Goal: Communication & Community: Answer question/provide support

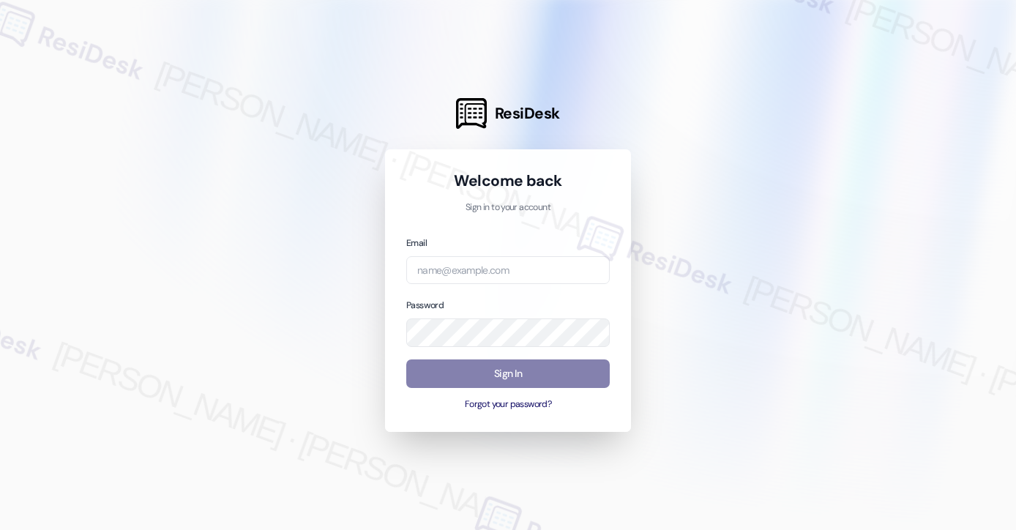
click at [486, 240] on div "Email" at bounding box center [507, 260] width 203 height 50
click at [474, 291] on div "Email Password Sign In Forgot your password?" at bounding box center [507, 323] width 203 height 176
click at [484, 263] on input "email" at bounding box center [507, 270] width 203 height 29
type input "automated-surveys-tdc_management-[PERSON_NAME].[PERSON_NAME]@tdc_[DOMAIN_NAME]"
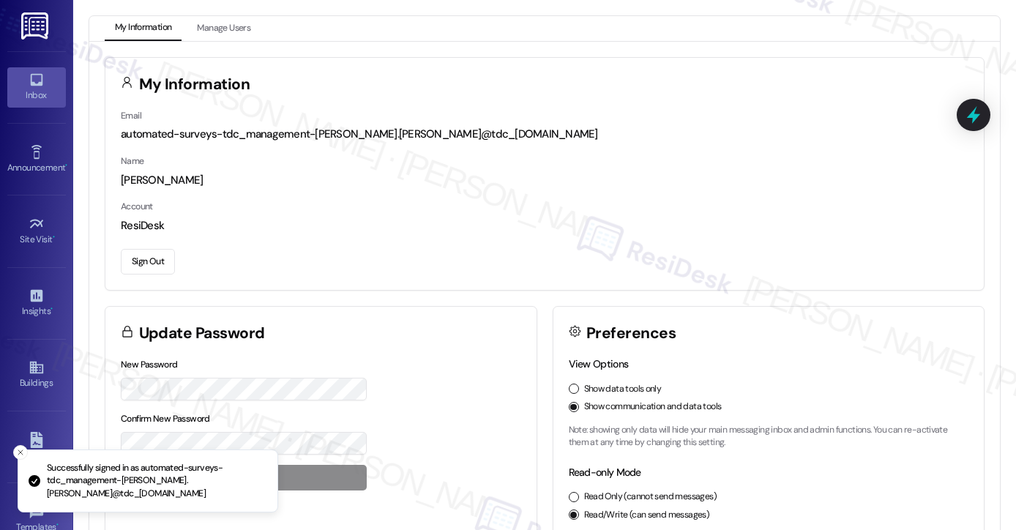
click at [45, 88] on div "Inbox" at bounding box center [36, 95] width 73 height 15
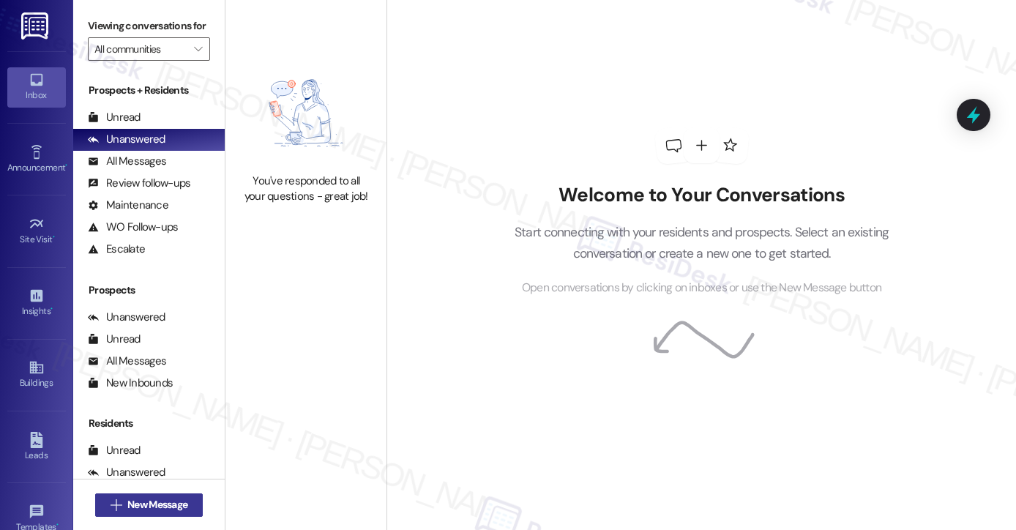
click at [145, 503] on span "New Message" at bounding box center [157, 504] width 60 height 15
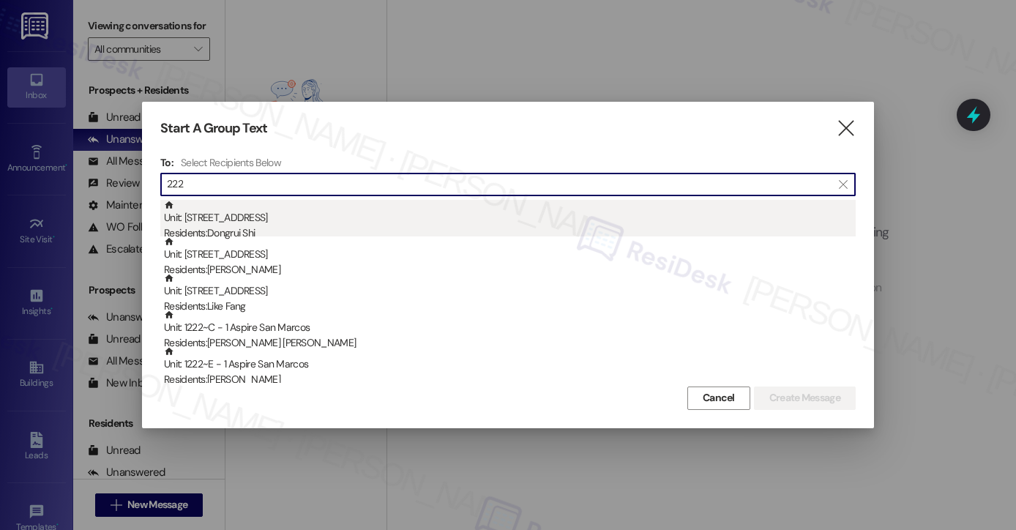
type input "222"
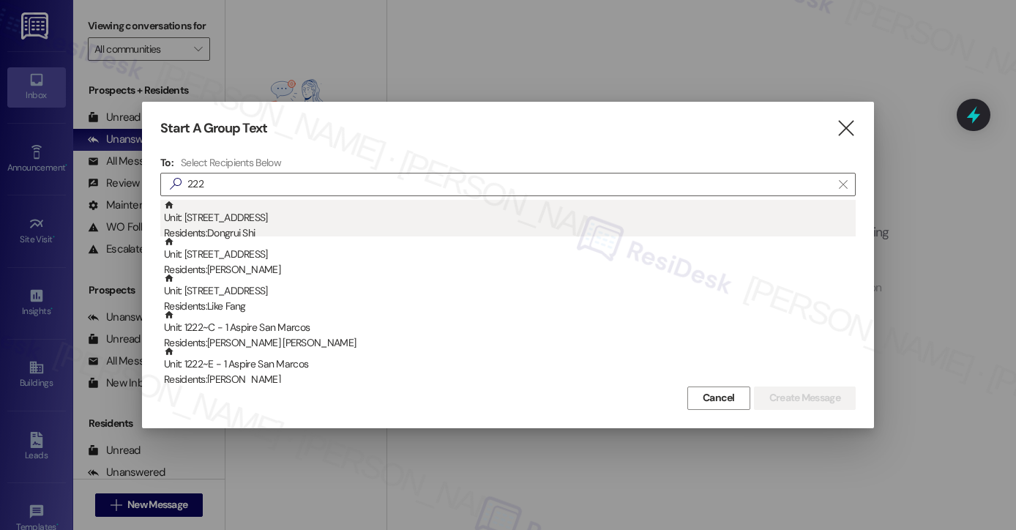
click at [258, 227] on div "Residents: [PERSON_NAME]" at bounding box center [510, 232] width 692 height 15
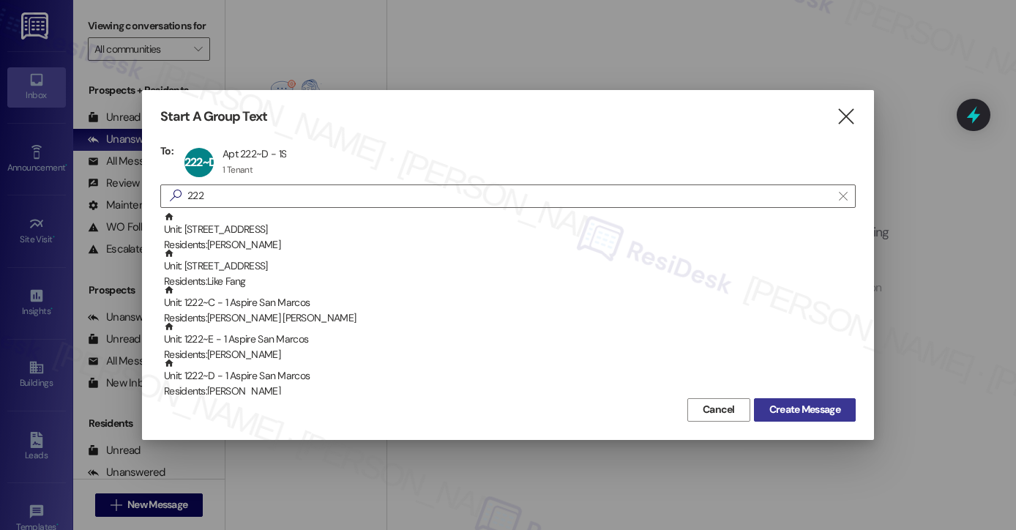
click at [793, 405] on span "Create Message" at bounding box center [804, 409] width 71 height 15
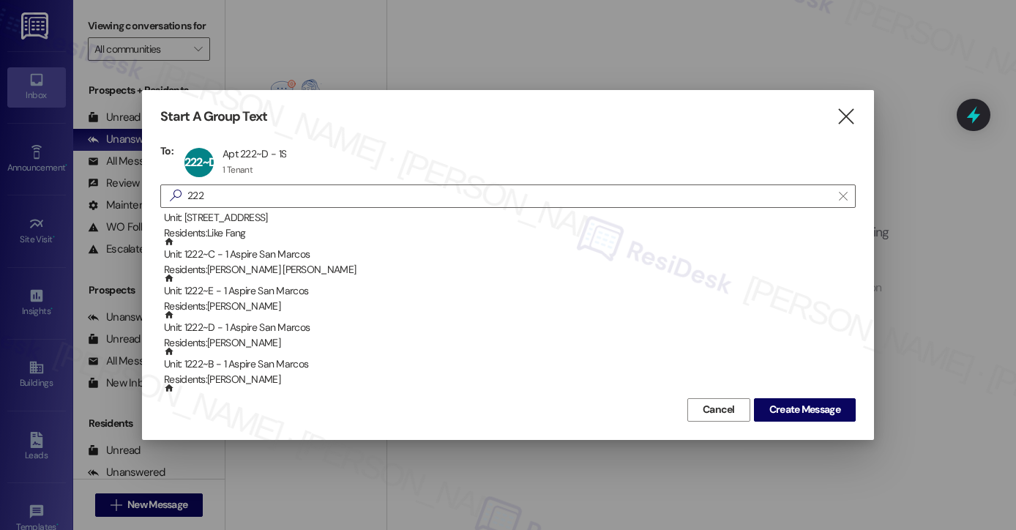
scroll to position [73, 0]
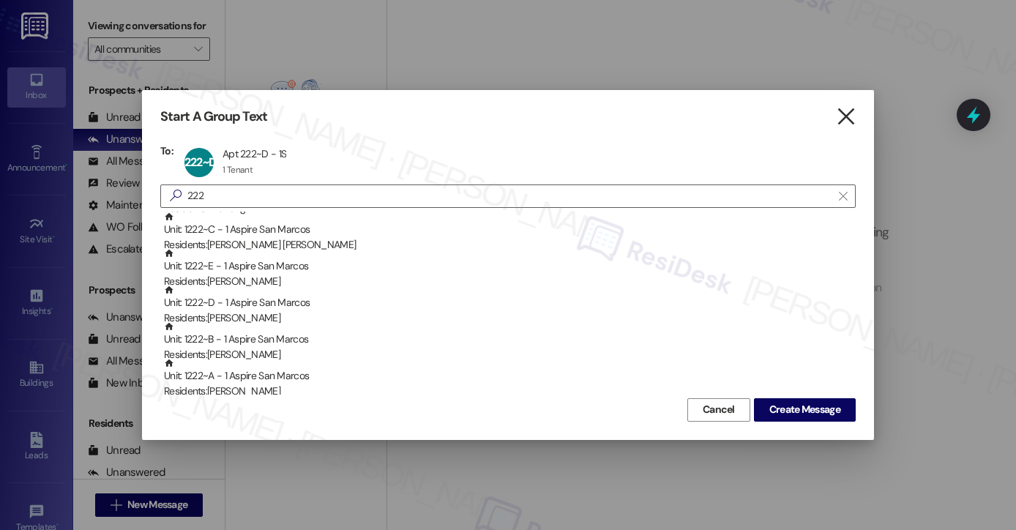
click at [842, 109] on icon "" at bounding box center [846, 116] width 20 height 15
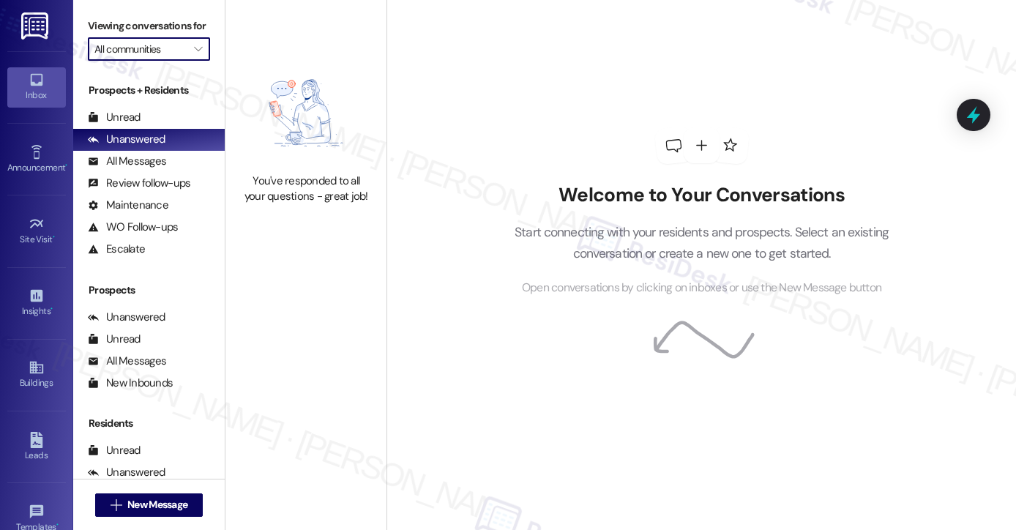
click at [171, 57] on input "All communities" at bounding box center [140, 48] width 92 height 23
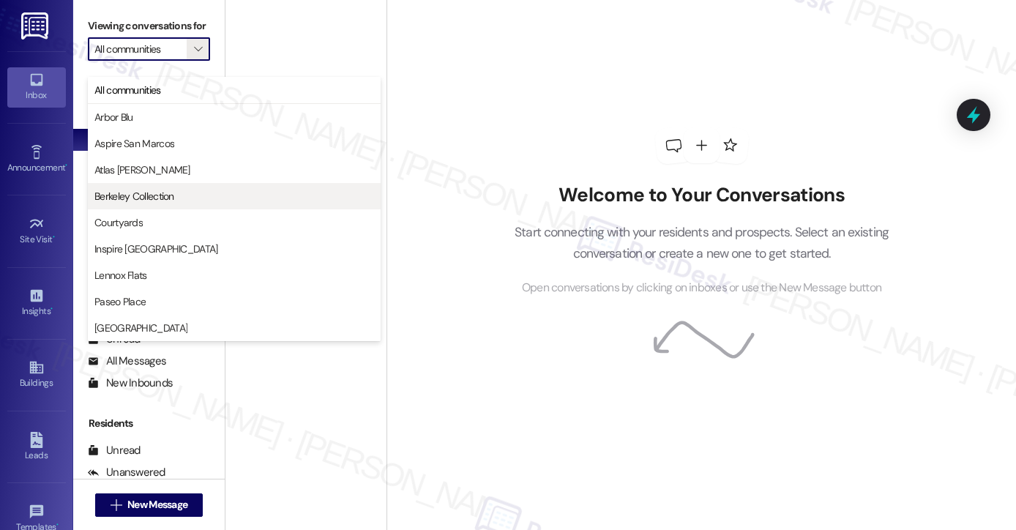
click at [176, 198] on span "Berkeley Collection" at bounding box center [234, 196] width 280 height 15
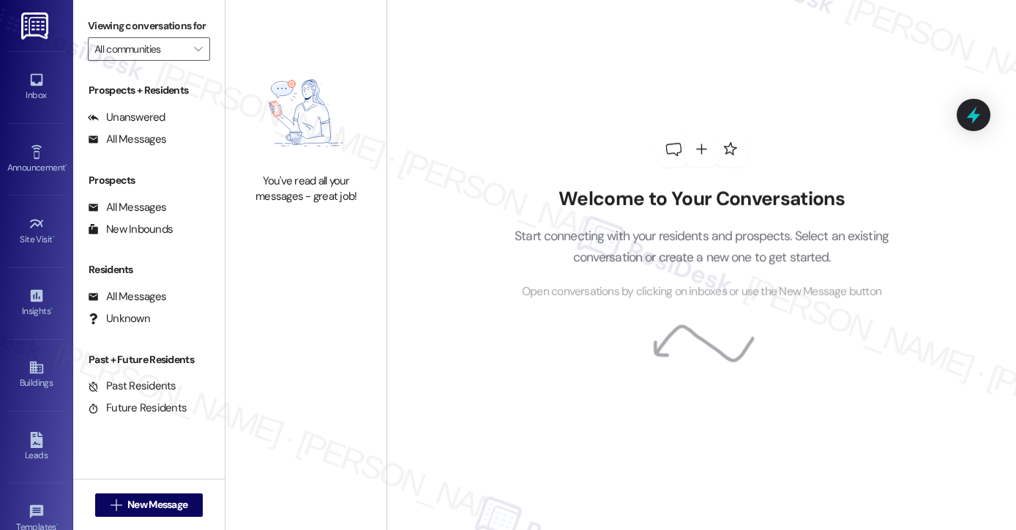
type input "Berkeley Collection"
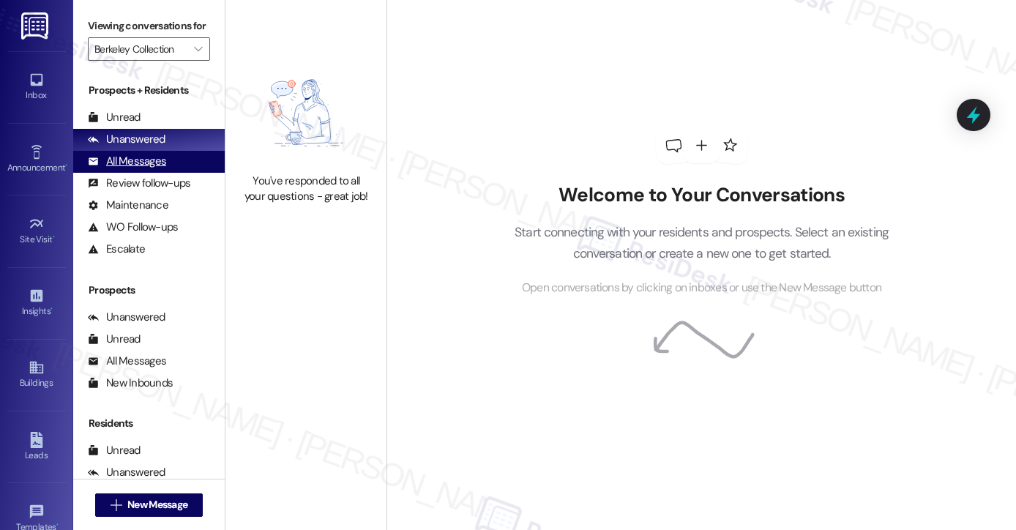
click at [155, 169] on div "All Messages" at bounding box center [127, 161] width 78 height 15
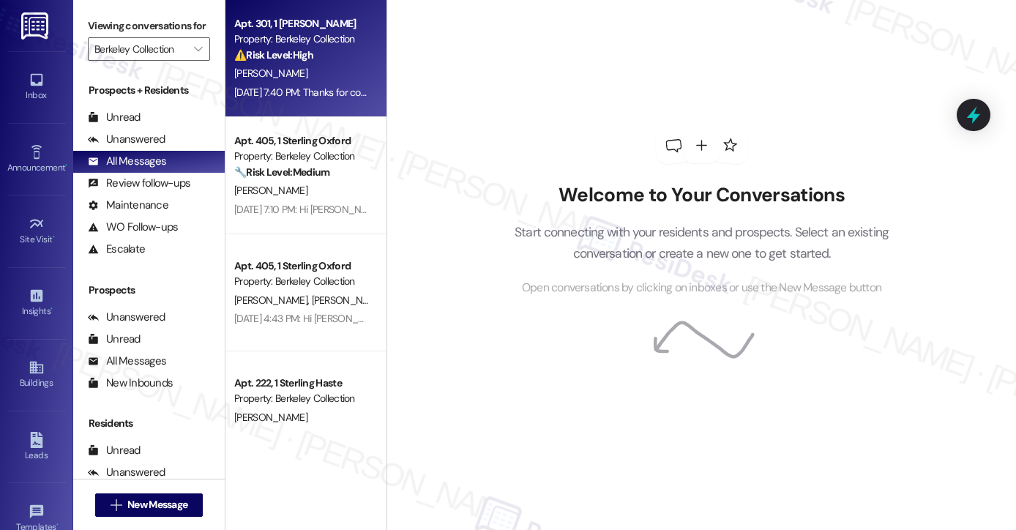
click at [319, 97] on div "[DATE] 7:40 PM: Thanks for confirming, [PERSON_NAME]! I have submitted the requ…" at bounding box center [677, 92] width 886 height 13
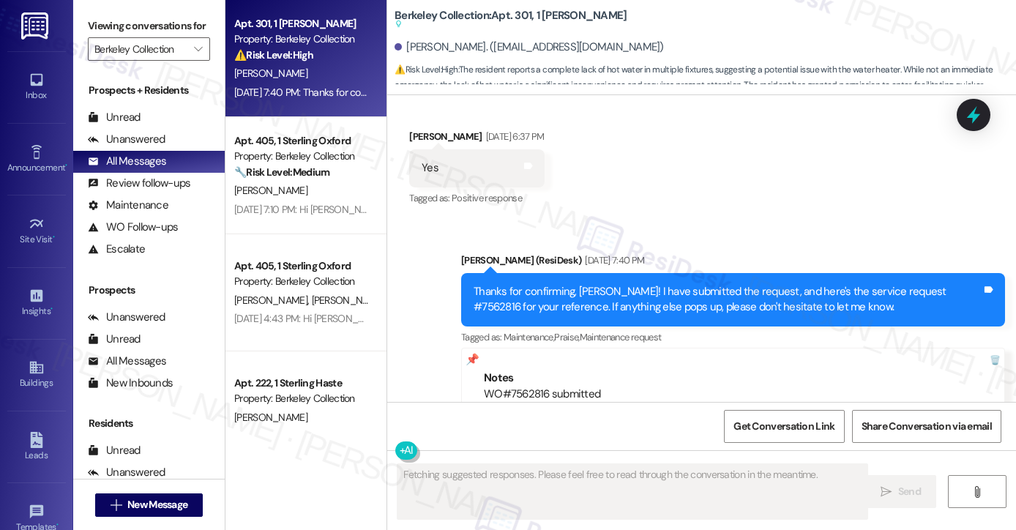
scroll to position [1931, 0]
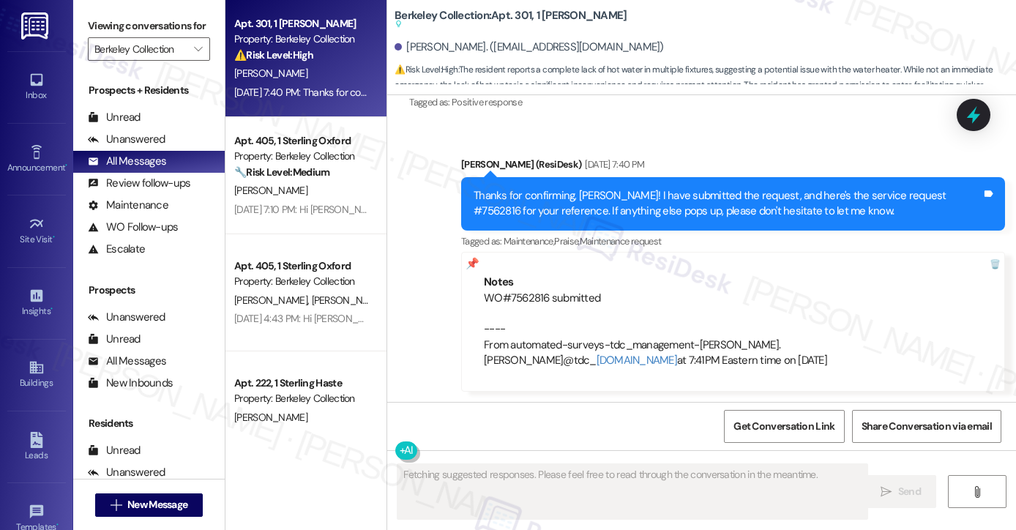
click at [602, 188] on div "Thanks for confirming, [PERSON_NAME]! I have submitted the request, and here's …" at bounding box center [728, 203] width 508 height 31
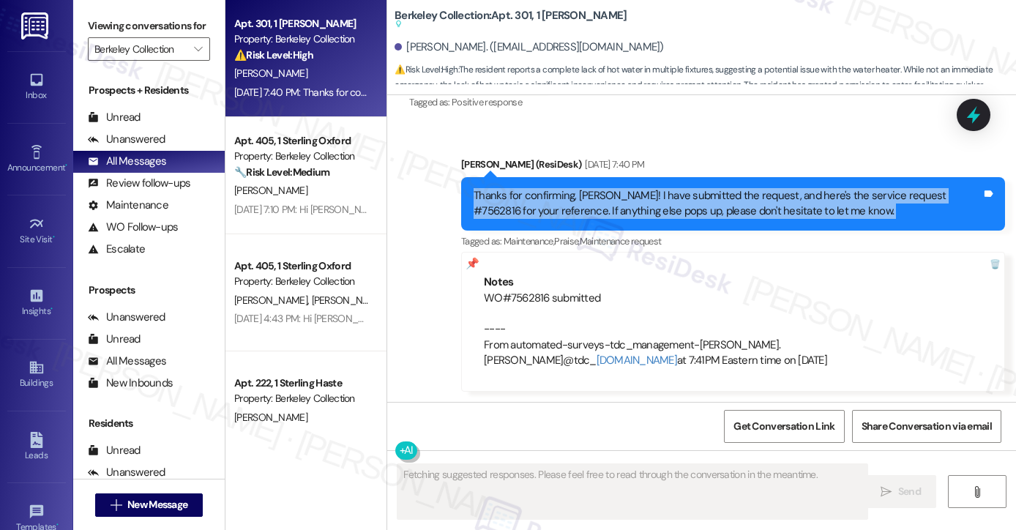
click at [602, 188] on div "Thanks for confirming, [PERSON_NAME]! I have submitted the request, and here's …" at bounding box center [728, 203] width 508 height 31
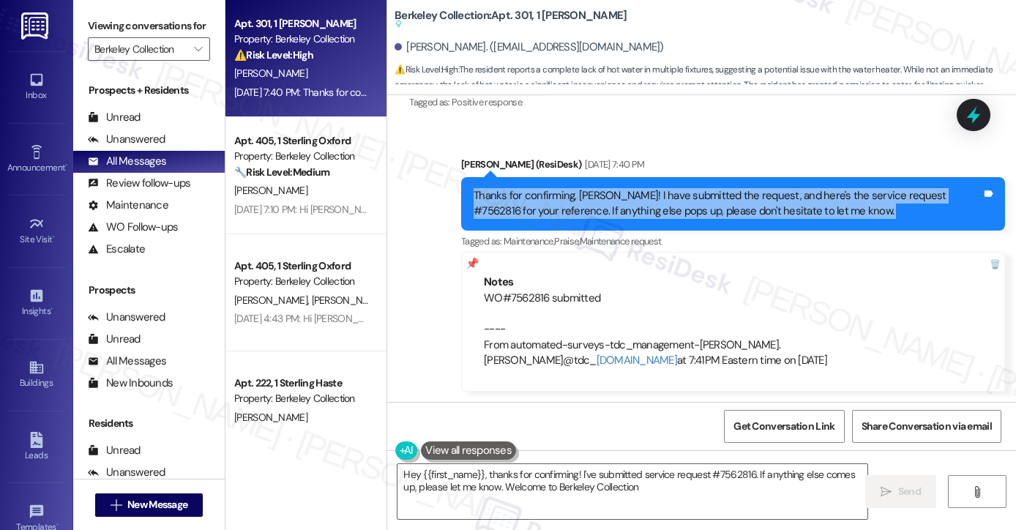
type textarea "Hey {{first_name}}, thanks for confirming! I've submitted service request #7562…"
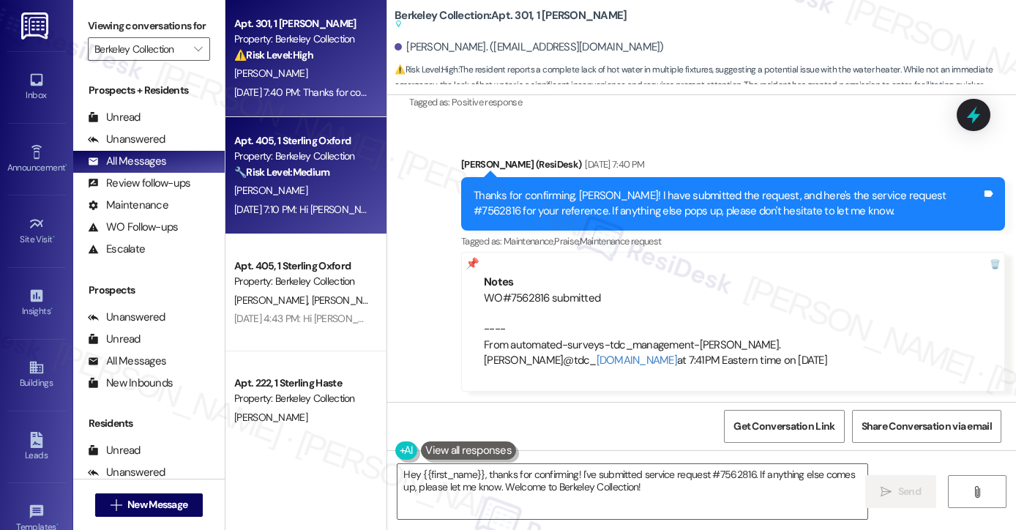
click at [296, 172] on strong "🔧 Risk Level: Medium" at bounding box center [281, 171] width 95 height 13
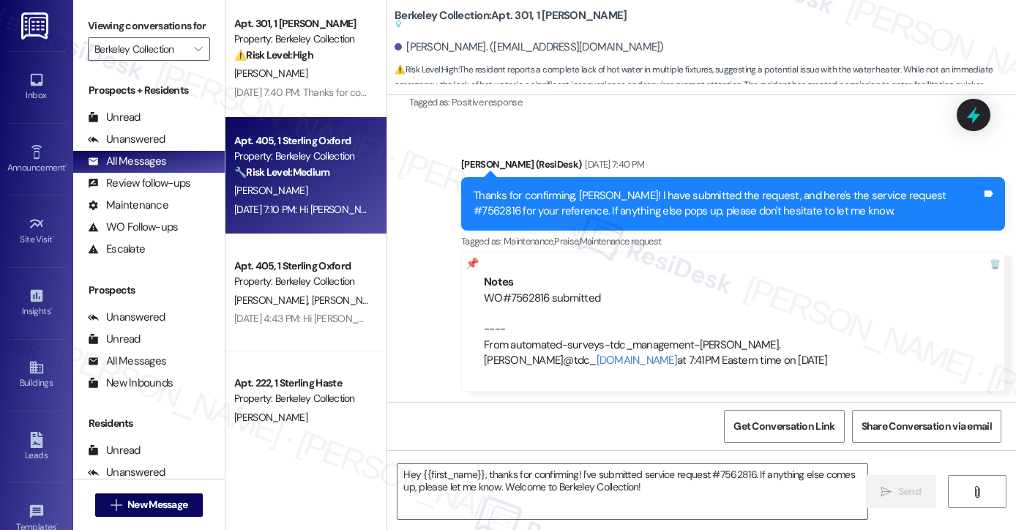
type textarea "Fetching suggested responses. Please feel free to read through the conversation…"
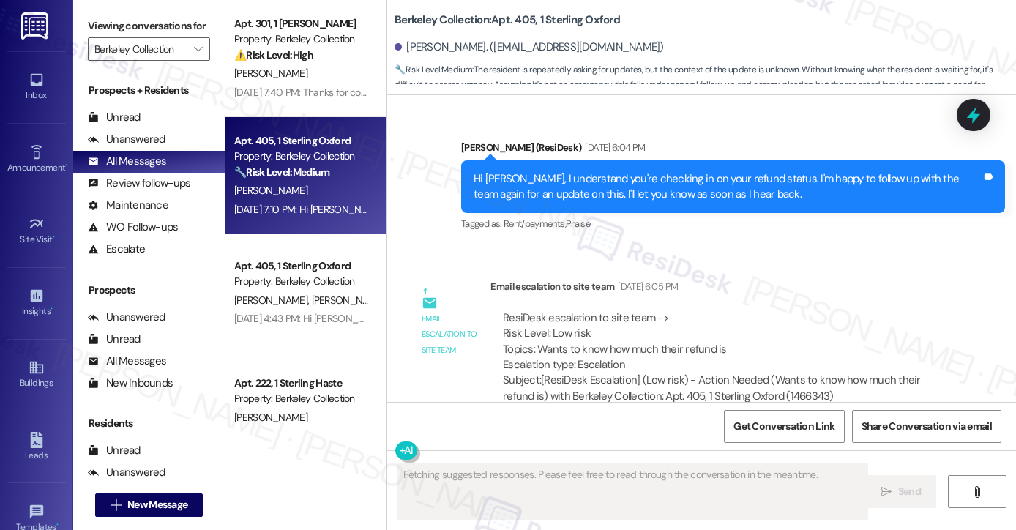
scroll to position [1438, 0]
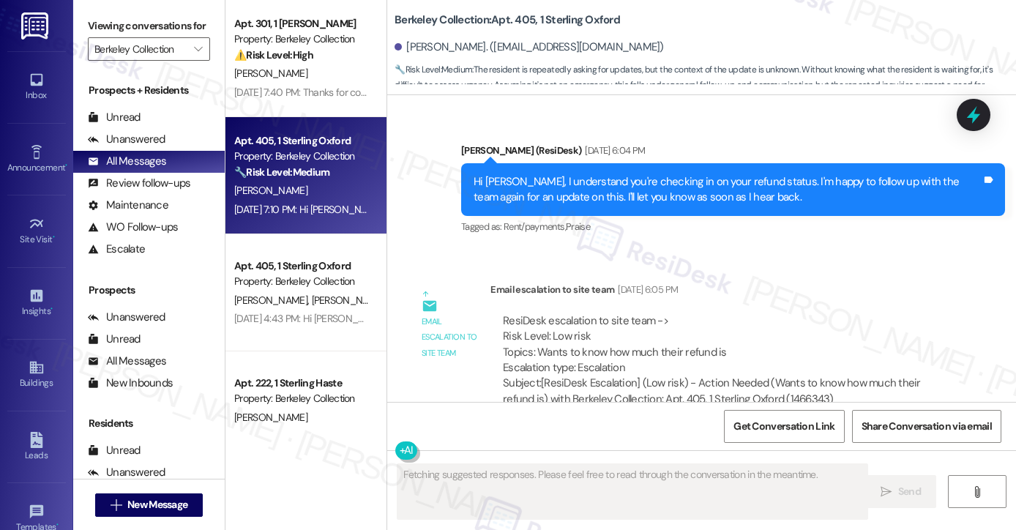
click at [597, 203] on div "Hi [PERSON_NAME], I understand you're checking in on your refund status. I'm ha…" at bounding box center [728, 189] width 508 height 31
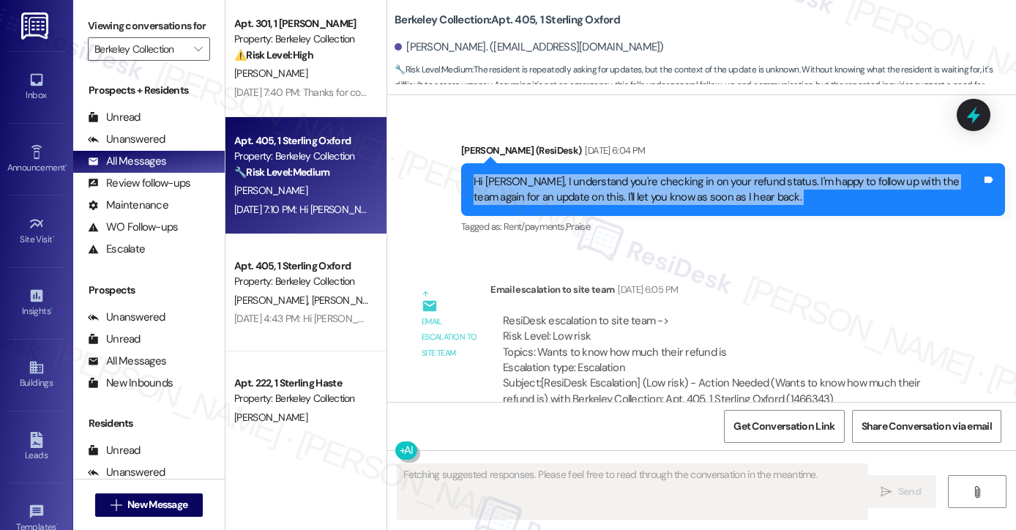
click at [597, 203] on div "Hi [PERSON_NAME], I understand you're checking in on your refund status. I'm ha…" at bounding box center [728, 189] width 508 height 31
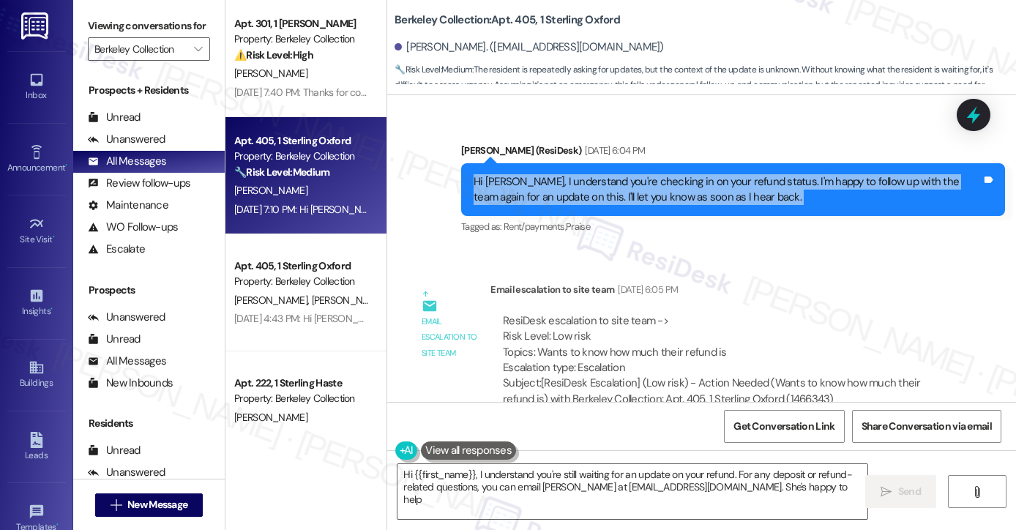
type textarea "Hi {{first_name}}, I understand you're still waiting for an update on your refu…"
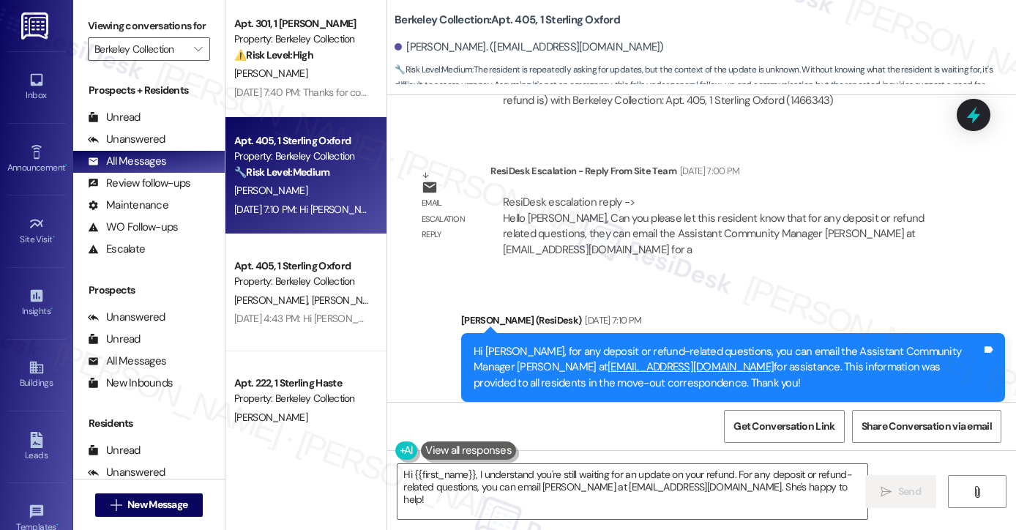
scroll to position [1768, 0]
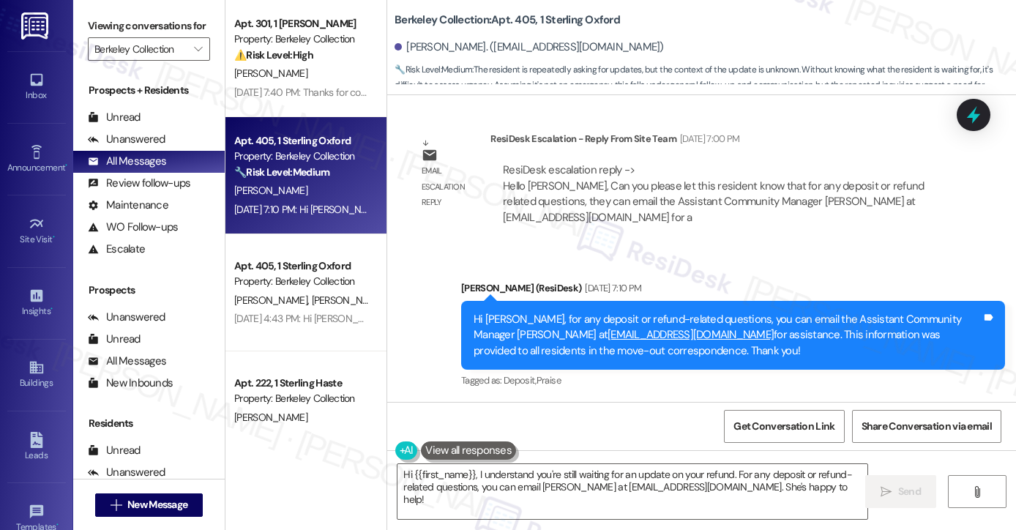
drag, startPoint x: 578, startPoint y: 318, endPoint x: 796, endPoint y: 345, distance: 219.8
click at [796, 345] on div "Hi [PERSON_NAME], for any deposit or refund-related questions, you can email th…" at bounding box center [728, 335] width 508 height 47
click at [764, 351] on div "Hi [PERSON_NAME], for any deposit or refund-related questions, you can email th…" at bounding box center [728, 335] width 508 height 47
drag, startPoint x: 731, startPoint y: 355, endPoint x: 455, endPoint y: 298, distance: 281.8
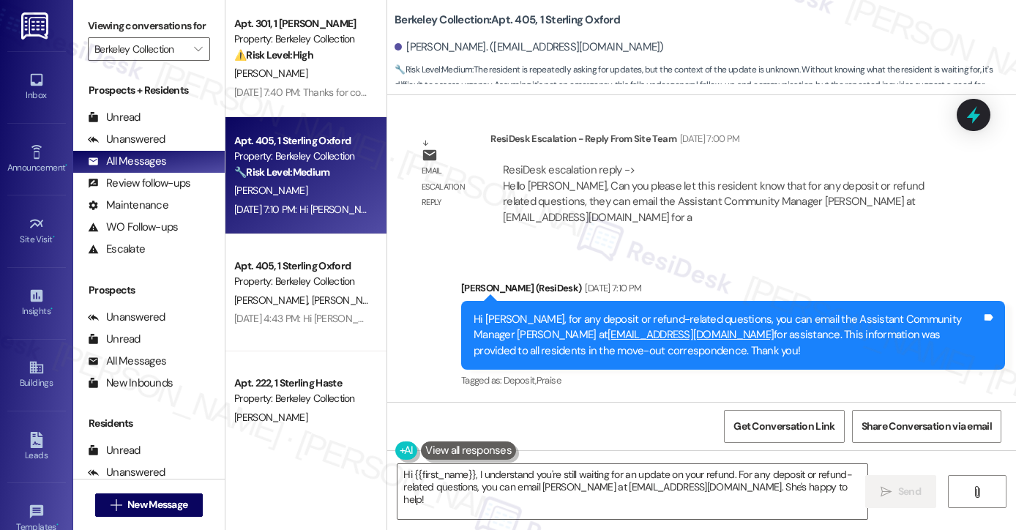
click at [521, 306] on div "Hi [PERSON_NAME], for any deposit or refund-related questions, you can email th…" at bounding box center [733, 335] width 544 height 69
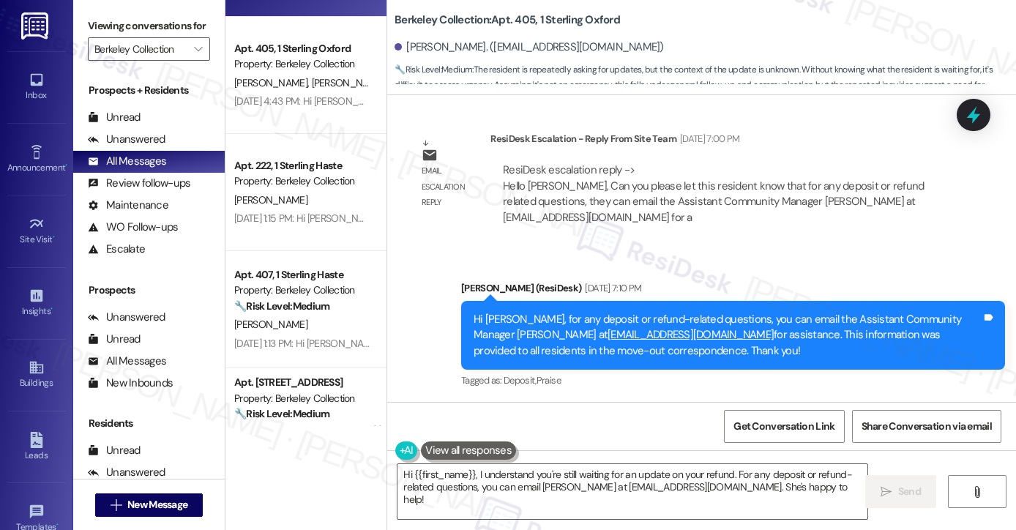
scroll to position [220, 0]
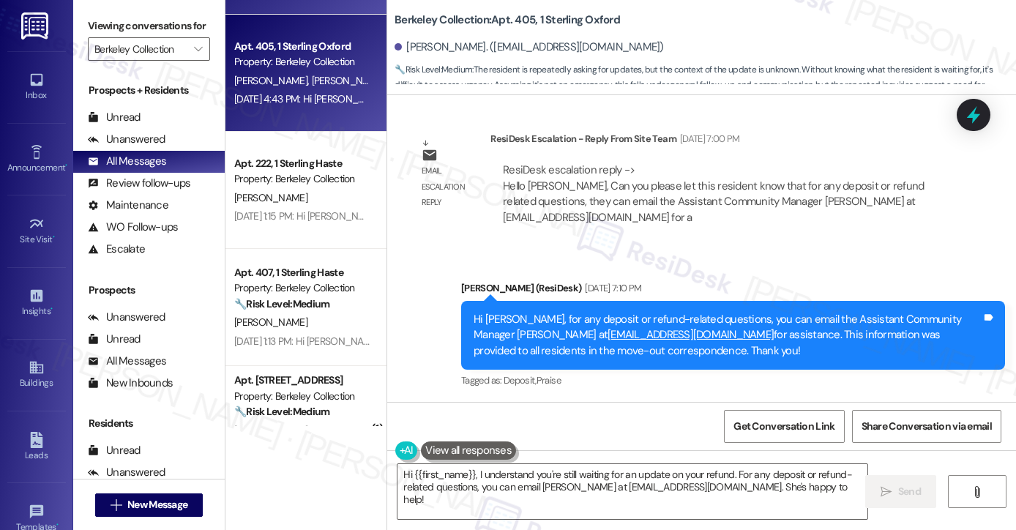
click at [320, 97] on div "[DATE] 4:43 PM: Hi [PERSON_NAME], thanks for checking in! Thank you for your pa…" at bounding box center [618, 98] width 769 height 13
type textarea "Fetching suggested responses. Please feel free to read through the conversation…"
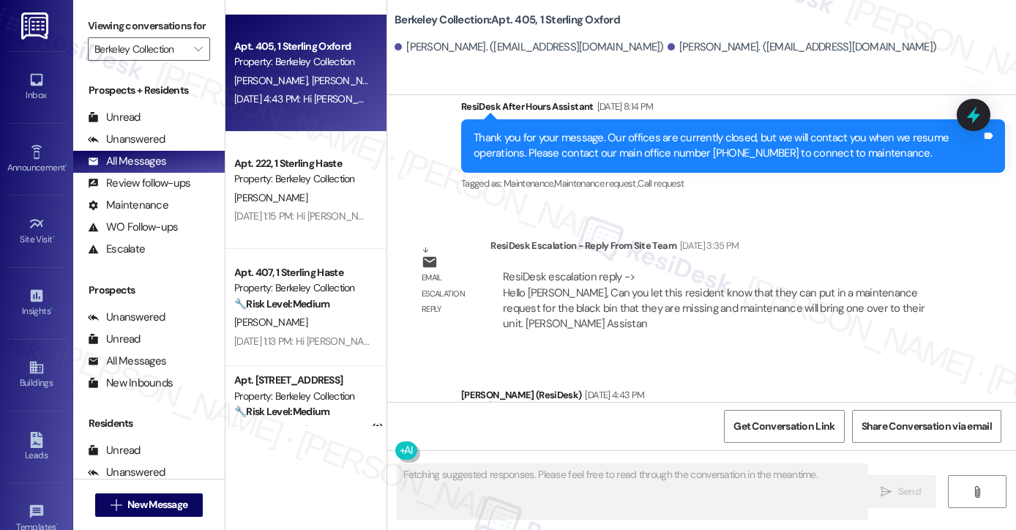
scroll to position [8900, 0]
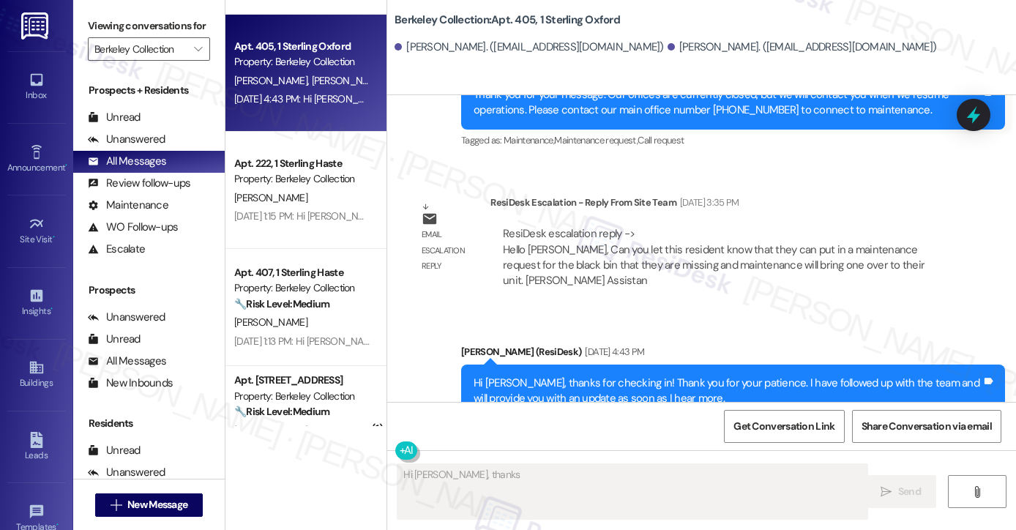
click at [542, 375] on div "Hi [PERSON_NAME], thanks for checking in! Thank you for your patience. I have f…" at bounding box center [728, 390] width 508 height 31
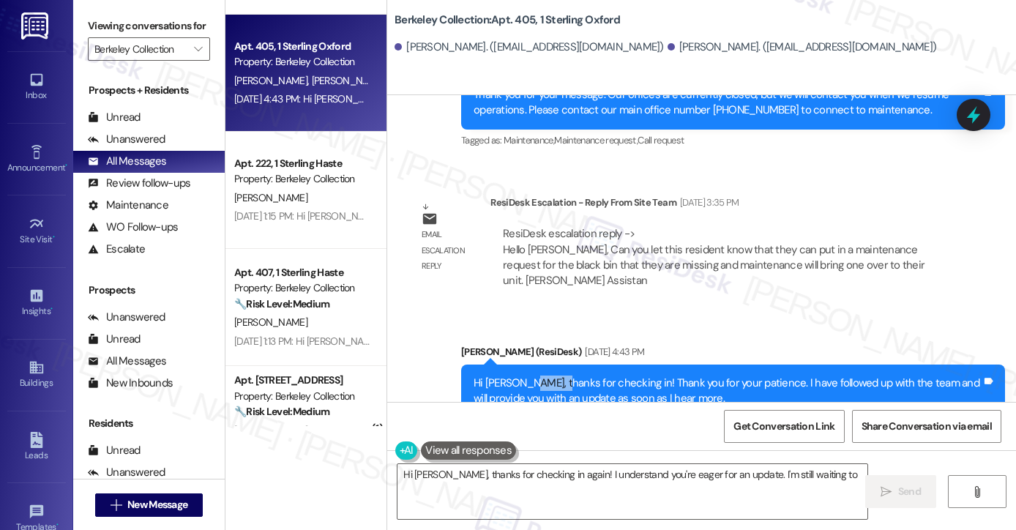
click at [542, 375] on div "Hi [PERSON_NAME], thanks for checking in! Thank you for your patience. I have f…" at bounding box center [728, 390] width 508 height 31
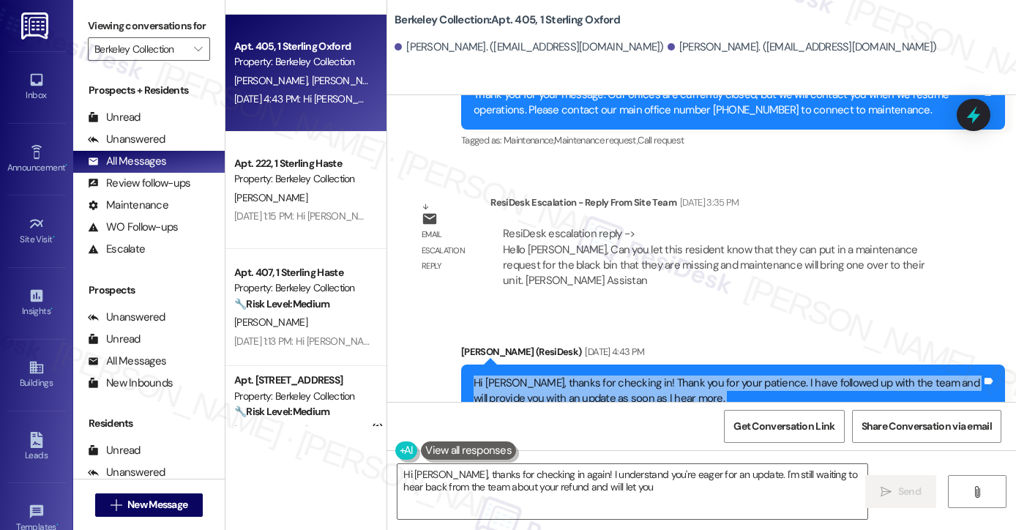
click at [542, 375] on div "Hi [PERSON_NAME], thanks for checking in! Thank you for your patience. I have f…" at bounding box center [728, 390] width 508 height 31
type textarea "Hi [PERSON_NAME], thanks for checking in again! I understand you're eager for a…"
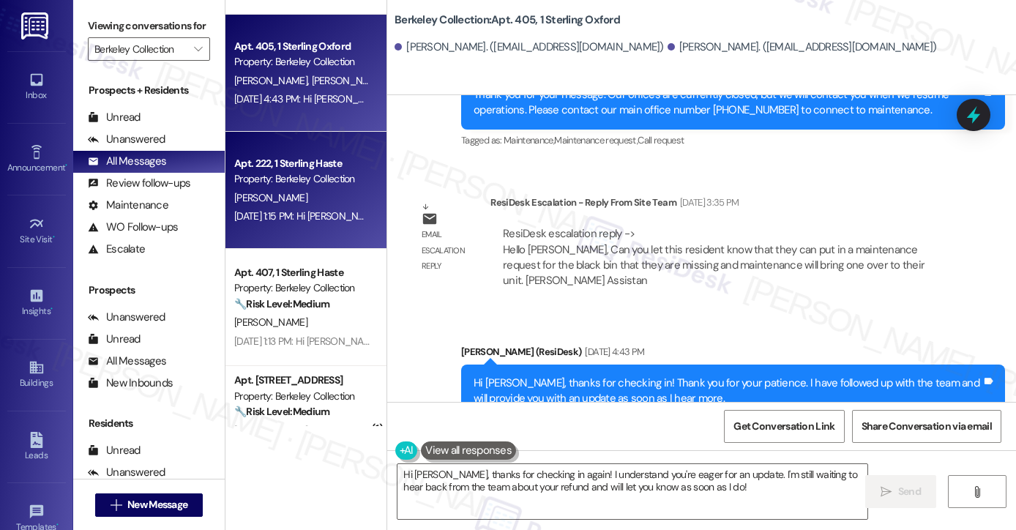
click at [279, 216] on div "[DATE] 1:15 PM: Hi [PERSON_NAME], just wanted to share an update from the team …" at bounding box center [676, 215] width 885 height 13
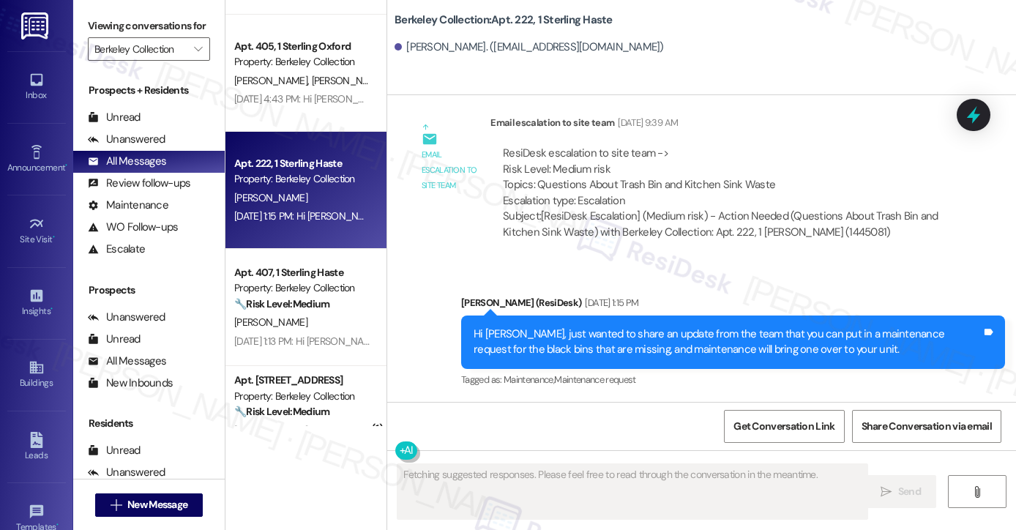
scroll to position [1642, 0]
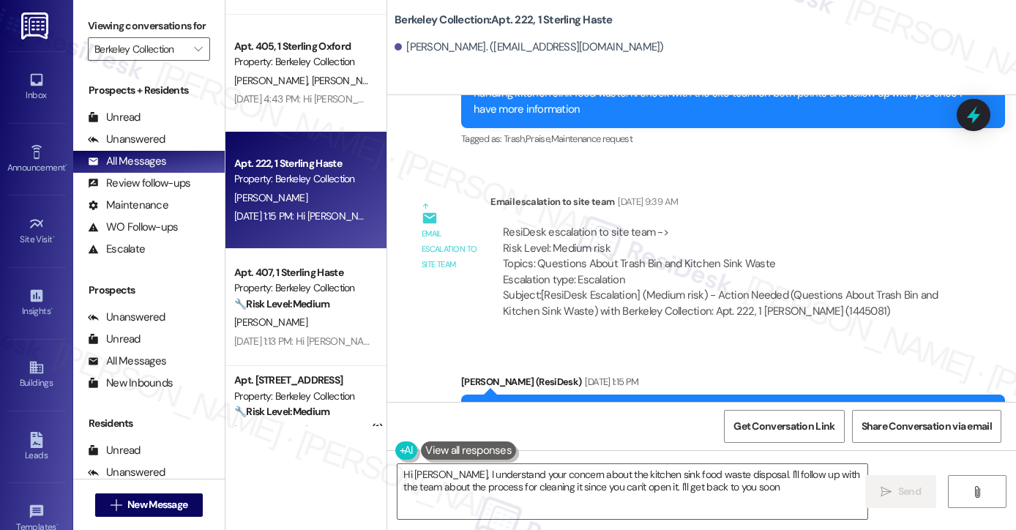
type textarea "Hi [PERSON_NAME], I understand your concern about the kitchen sink food waste d…"
click at [505, 16] on b "Berkeley Collection: Apt. 222, 1 Sterling Haste" at bounding box center [504, 19] width 218 height 15
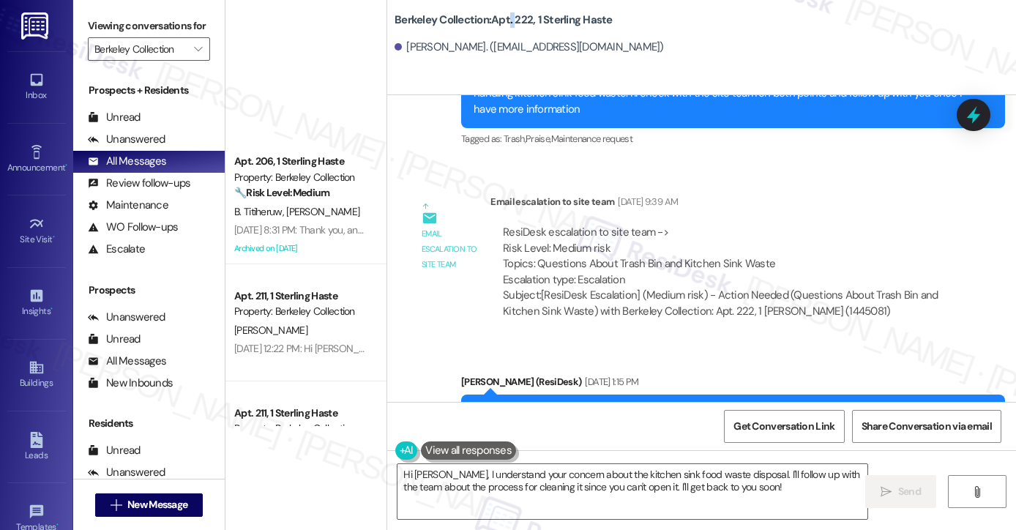
scroll to position [878, 0]
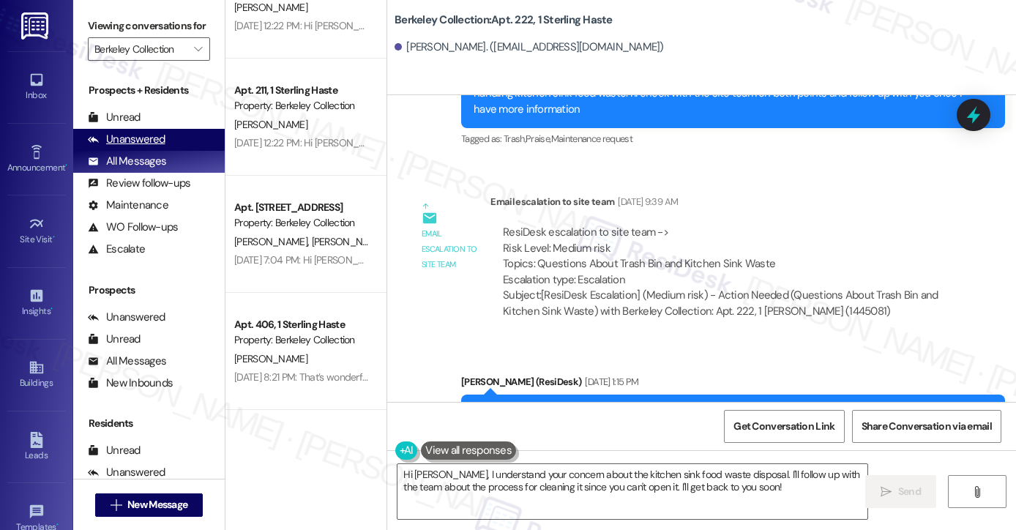
click at [140, 147] on div "Unanswered" at bounding box center [127, 139] width 78 height 15
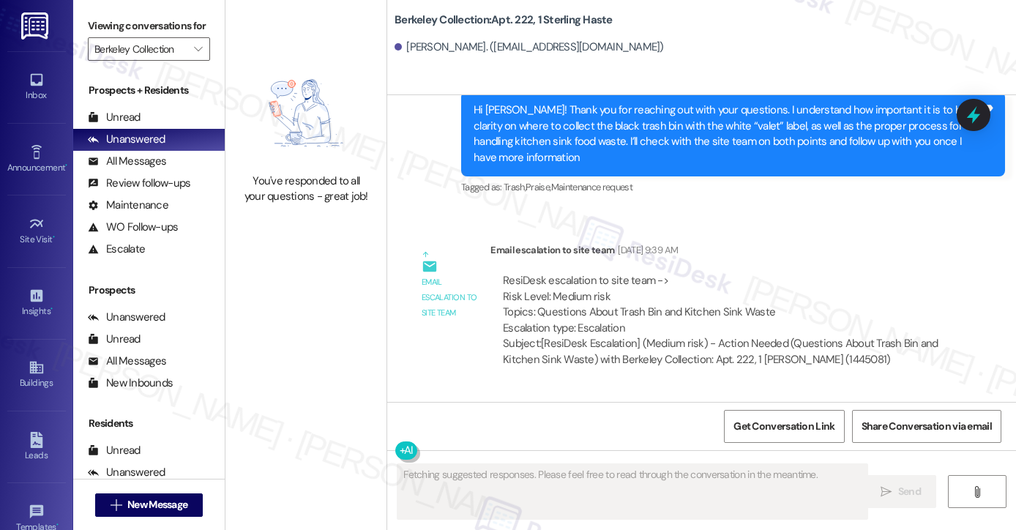
scroll to position [1495, 0]
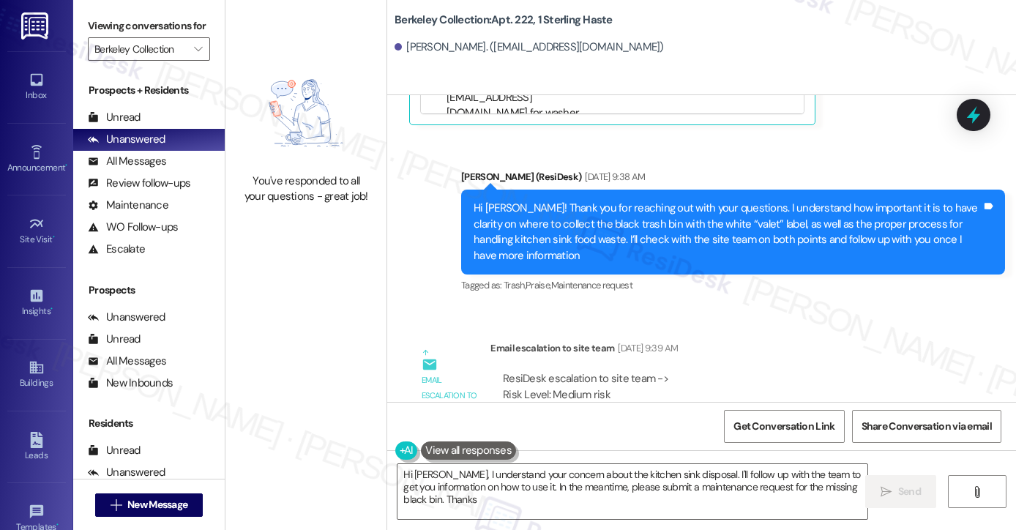
type textarea "Hi [PERSON_NAME], I understand your concern about the kitchen sink disposal. I'…"
